Goal: Task Accomplishment & Management: Manage account settings

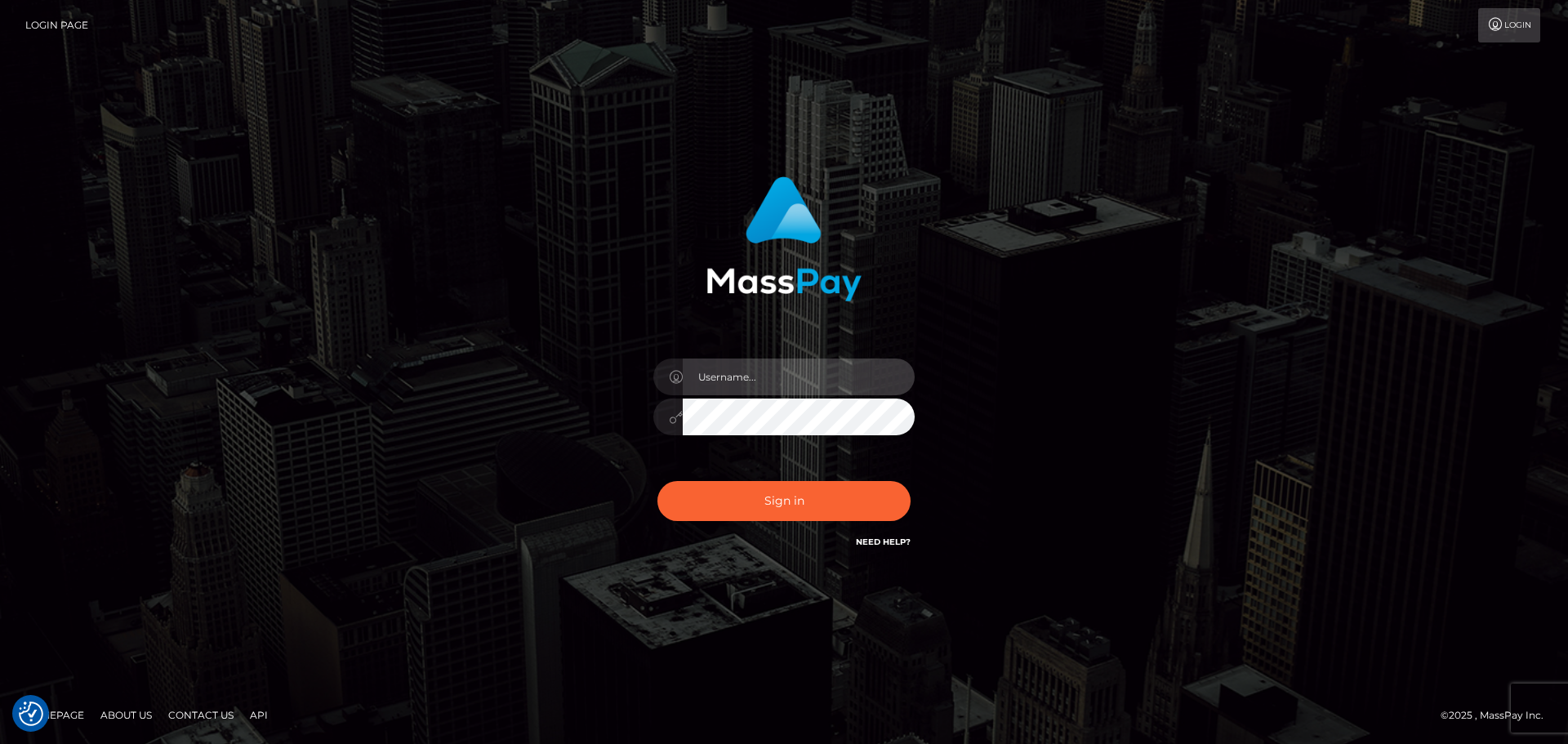
click at [772, 376] on input "text" at bounding box center [799, 377] width 232 height 37
type input "michael.olavivo"
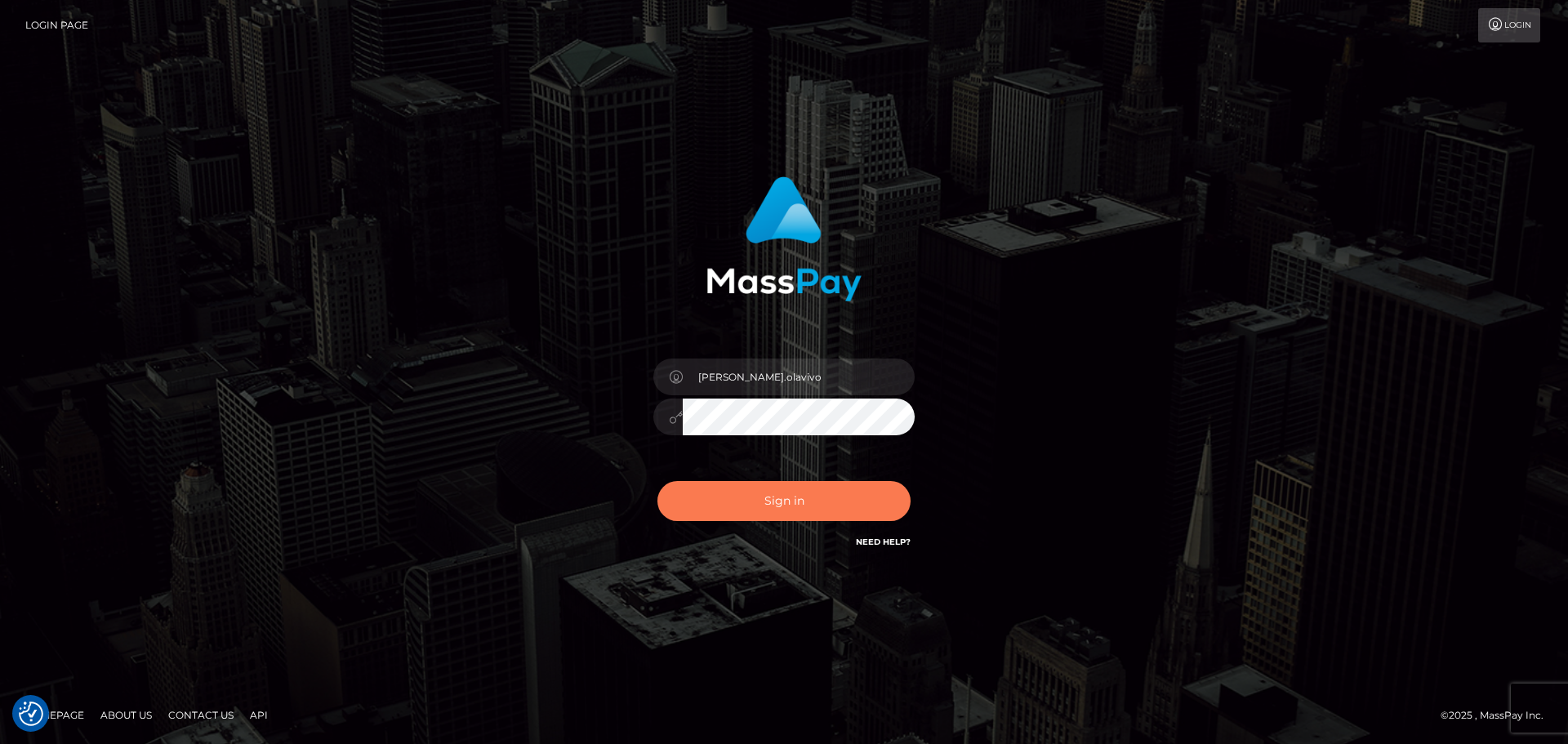
click at [719, 498] on button "Sign in" at bounding box center [784, 501] width 253 height 40
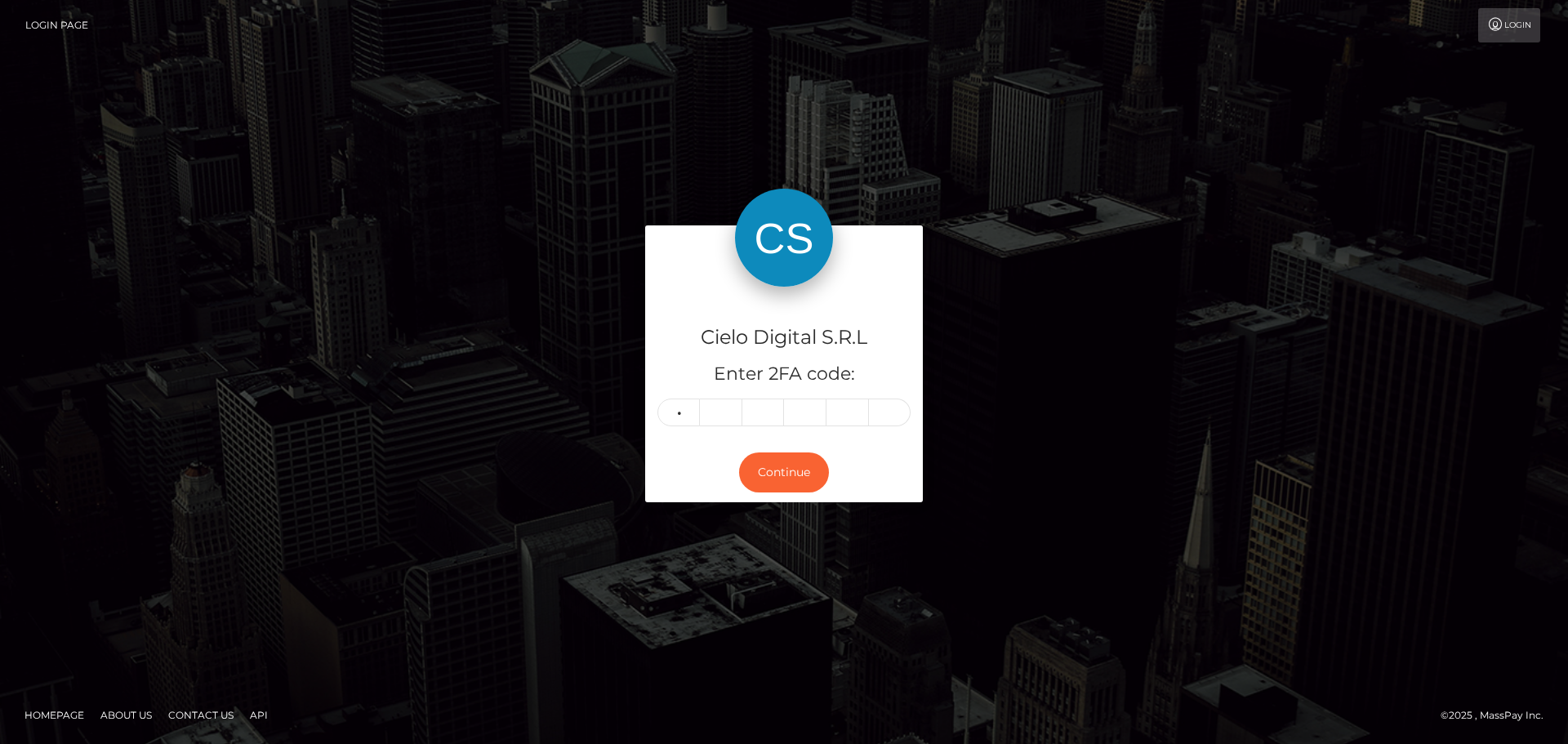
type input "8"
type input "9"
type input "2"
type input "1"
type input "4"
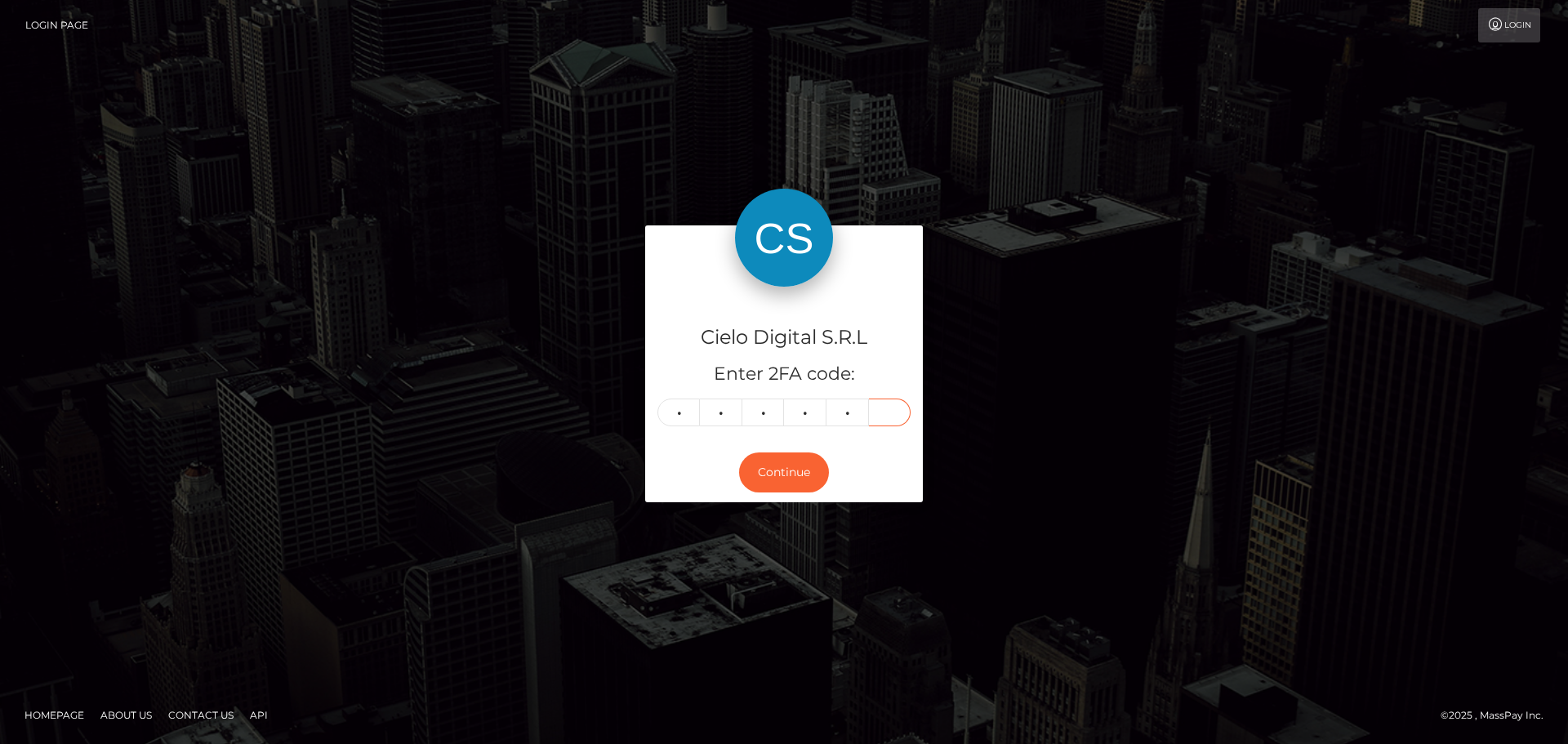
type input "9"
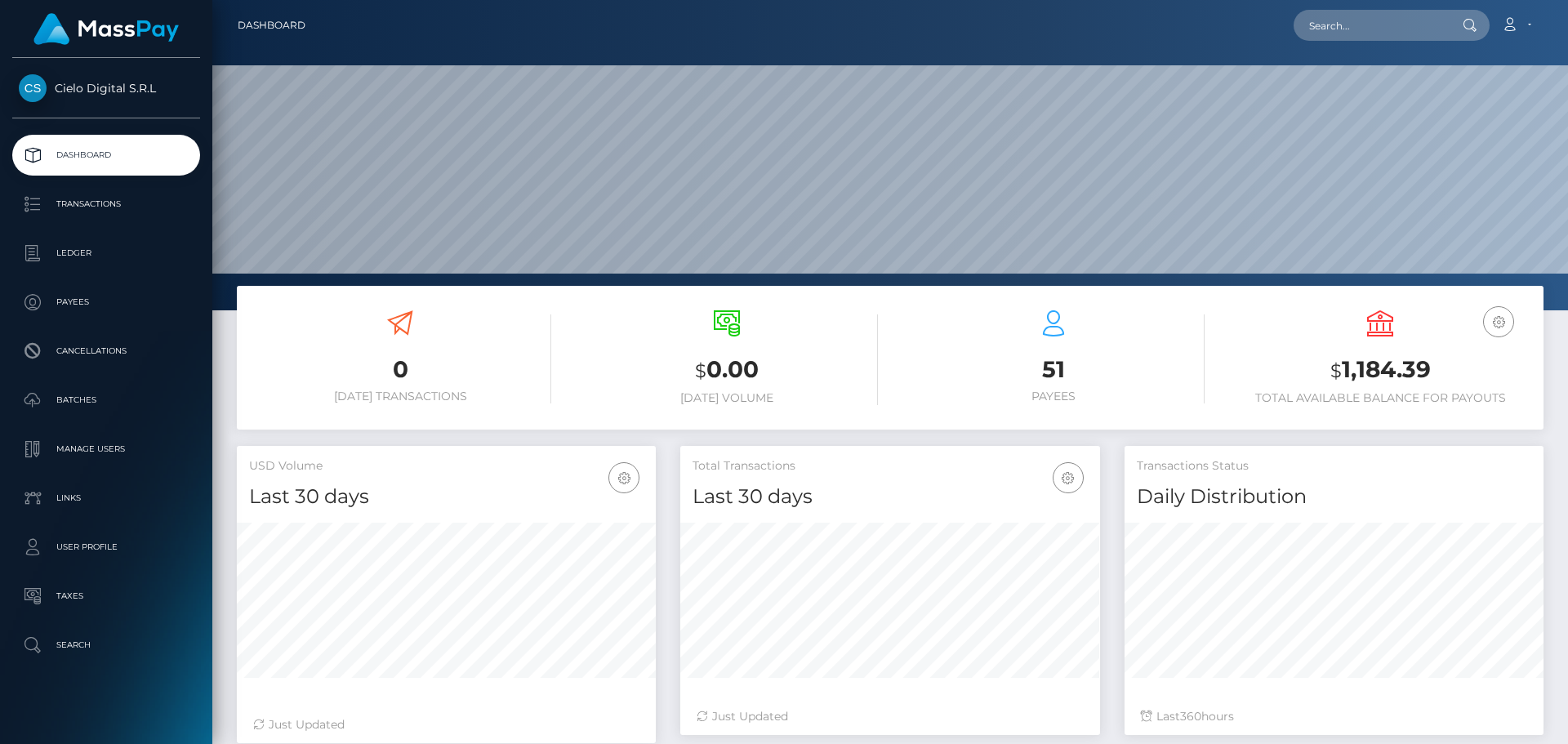
scroll to position [290, 419]
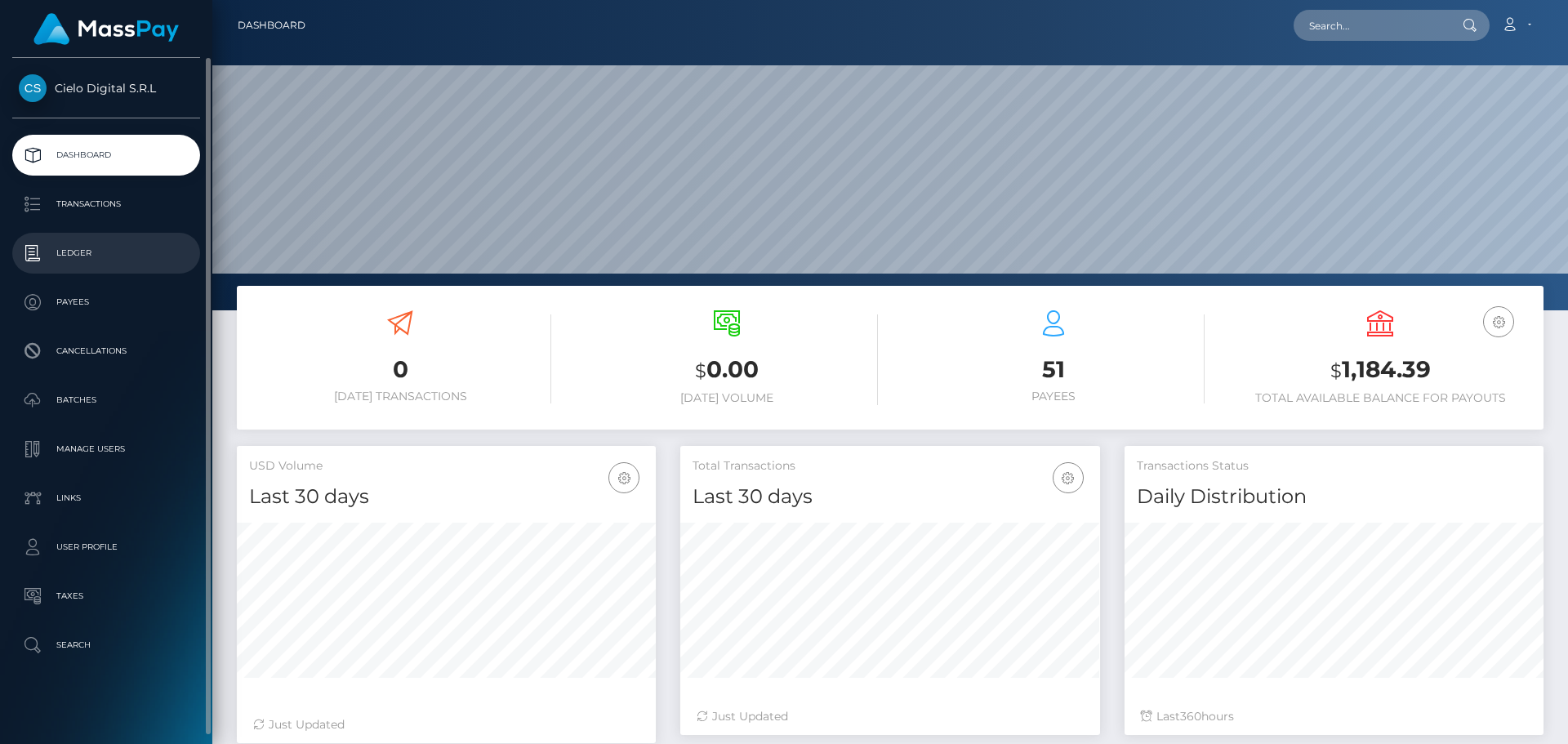
click at [67, 255] on p "Ledger" at bounding box center [106, 253] width 174 height 25
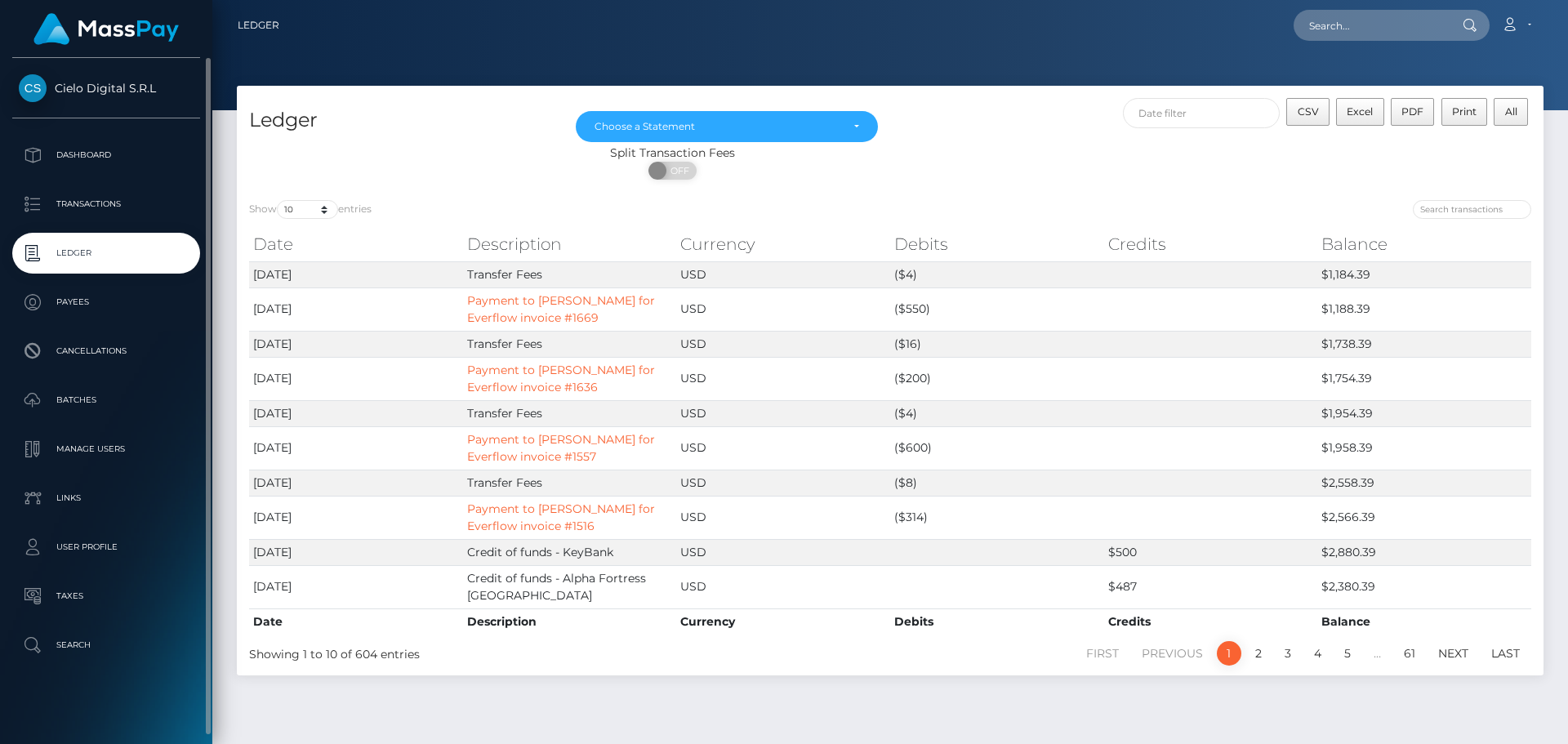
click at [84, 95] on span "Cielo Digital S.R.L" at bounding box center [107, 88] width 188 height 15
click at [85, 147] on p "Dashboard" at bounding box center [106, 155] width 174 height 25
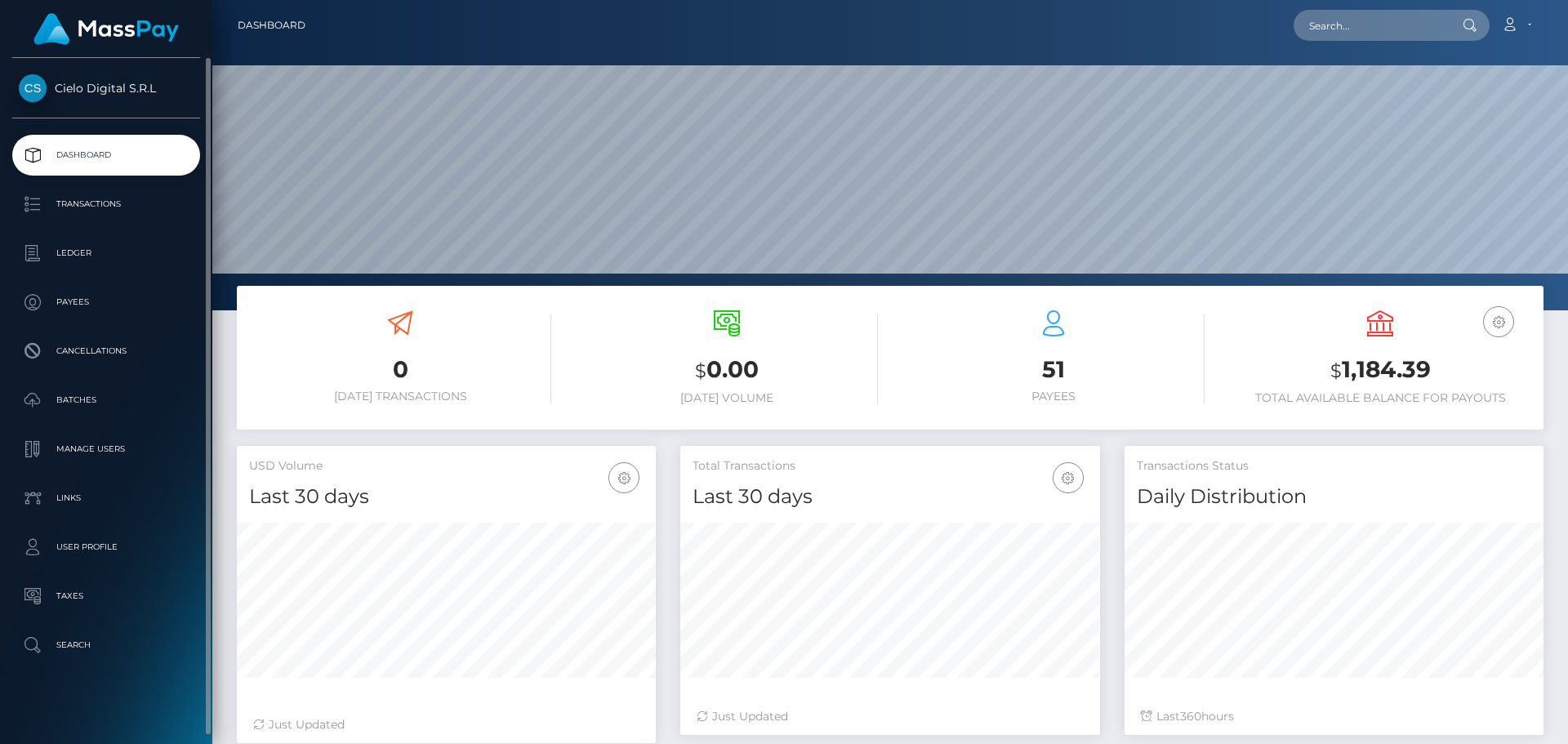
scroll to position [290, 419]
click at [66, 199] on p "Transactions" at bounding box center [106, 204] width 174 height 25
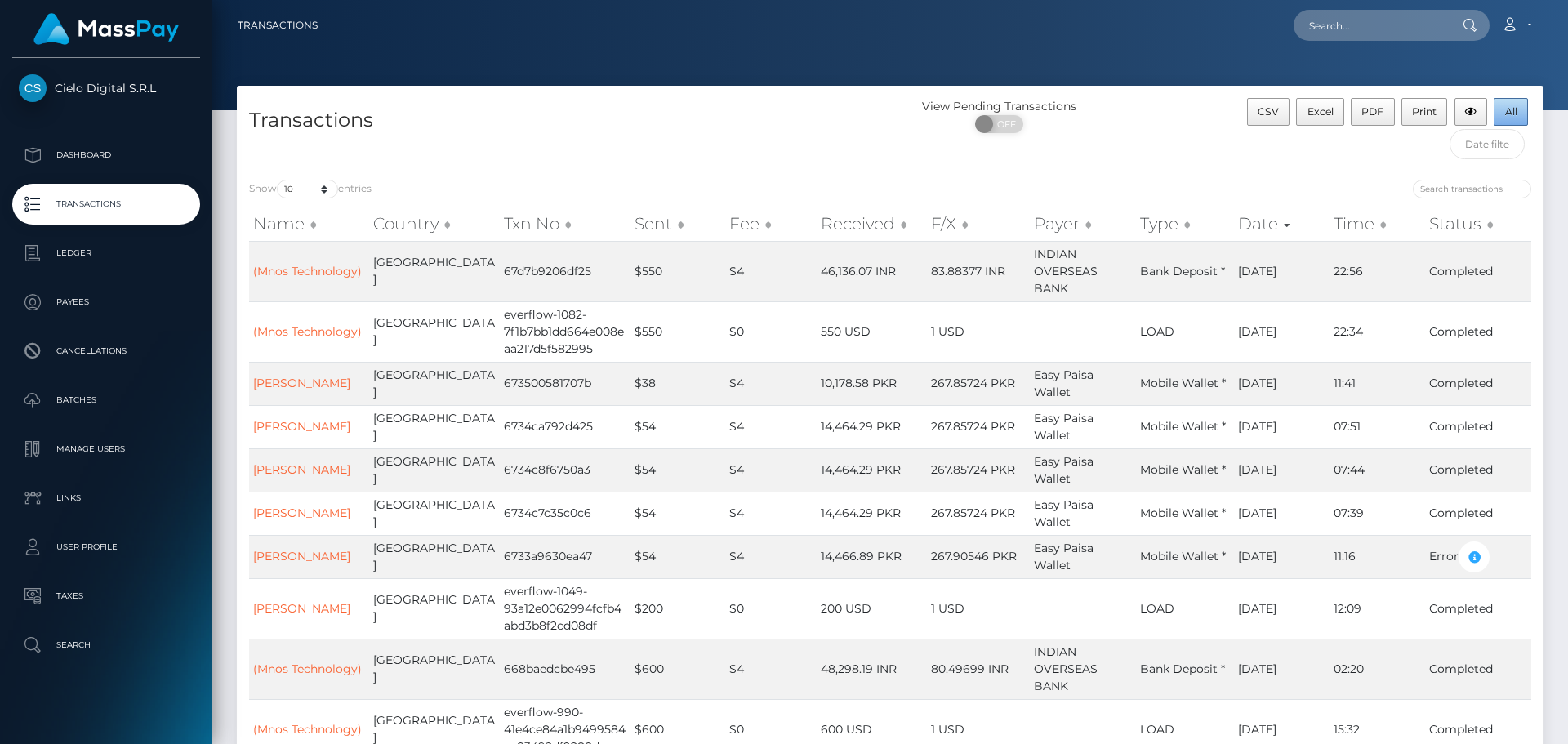
click at [1509, 112] on span "All" at bounding box center [1511, 112] width 13 height 13
click at [1369, 116] on span "PDF" at bounding box center [1373, 112] width 23 height 13
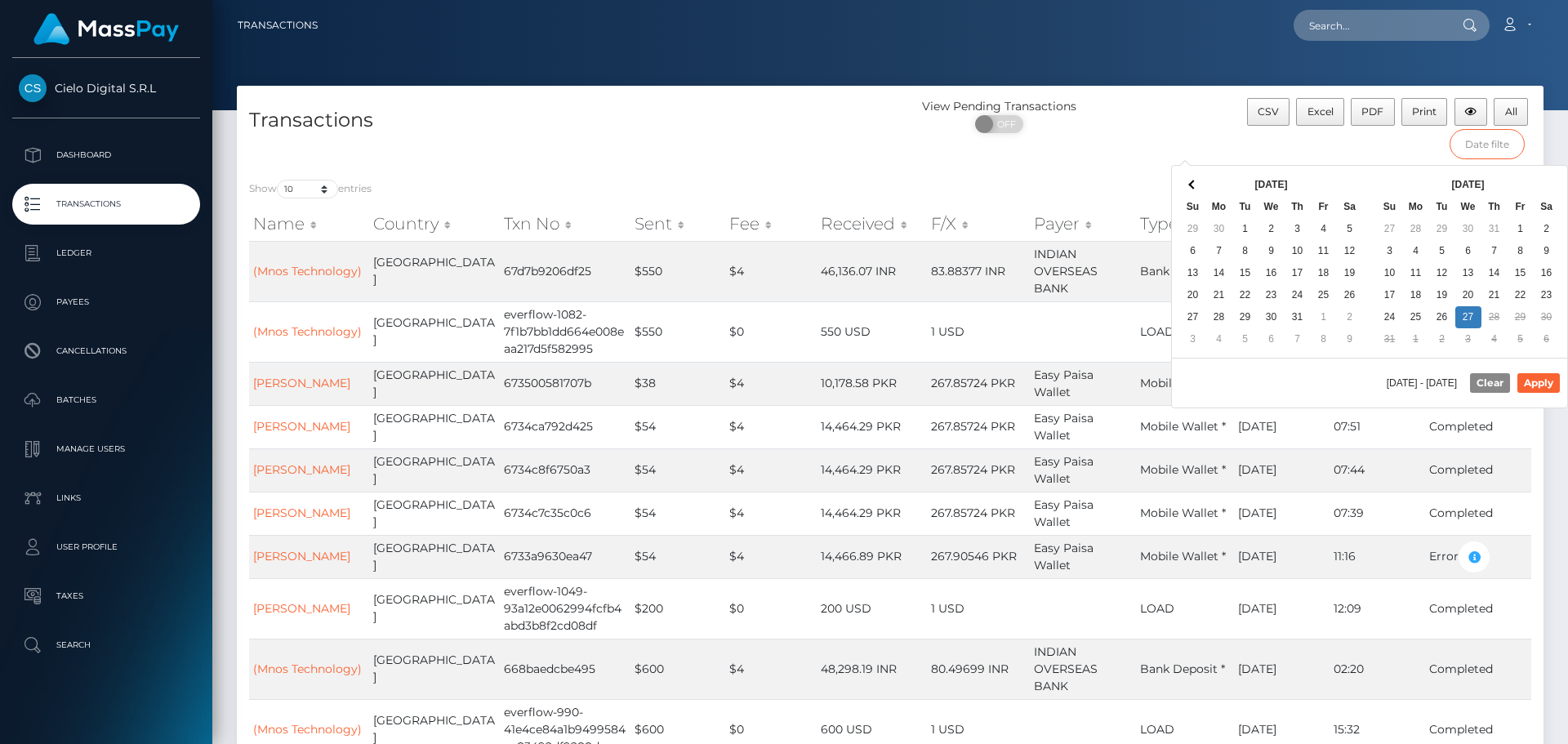
click at [1473, 148] on input "text" at bounding box center [1489, 144] width 76 height 30
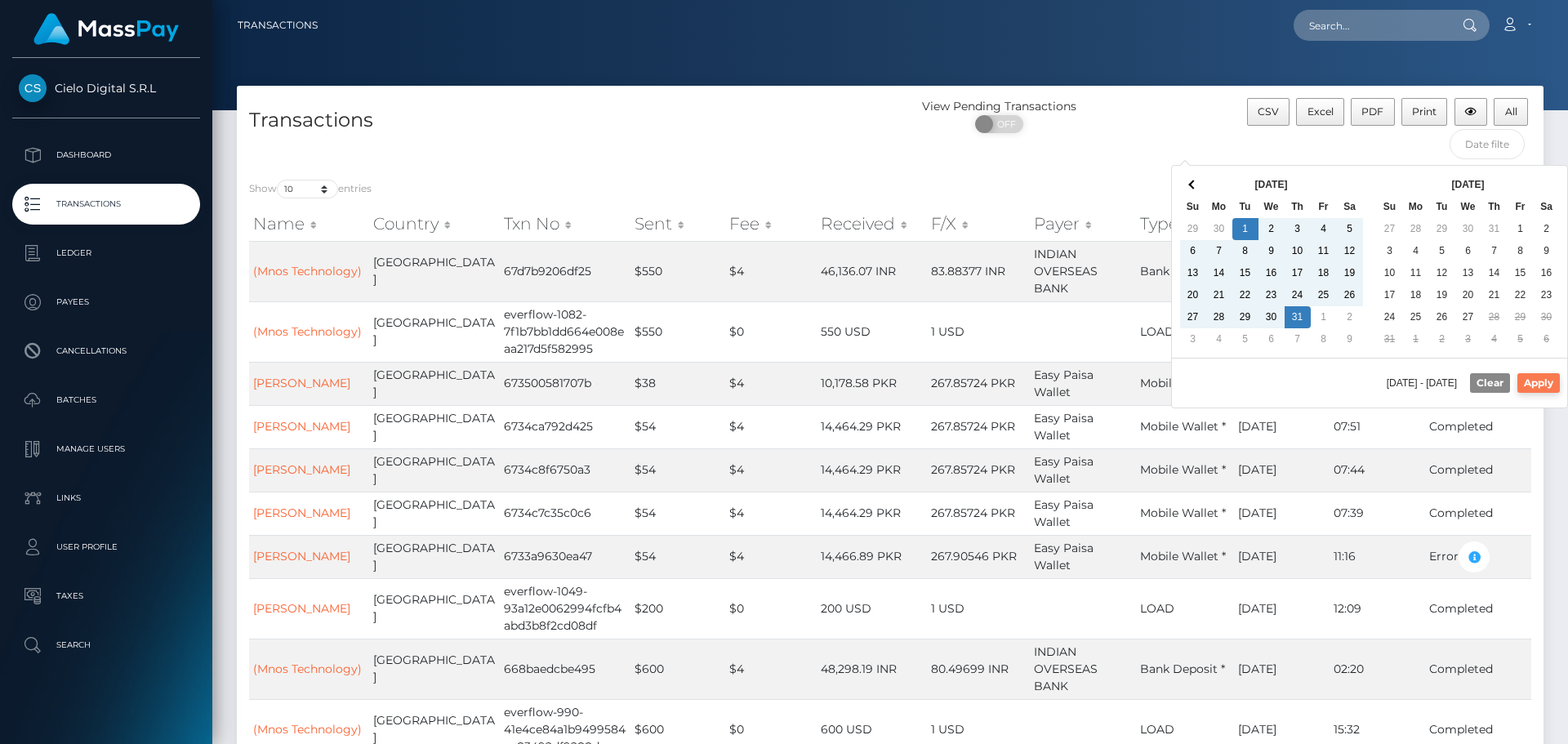
click at [1547, 382] on button "Apply" at bounding box center [1539, 383] width 42 height 20
type input "07/01/2025 - 07/31/2025"
